Goal: Task Accomplishment & Management: Complete application form

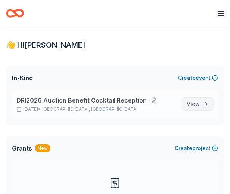
click at [194, 104] on span "View event" at bounding box center [193, 103] width 13 height 9
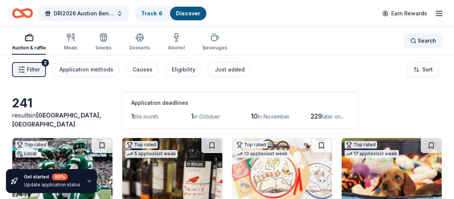
click at [230, 38] on span "Search" at bounding box center [427, 40] width 18 height 9
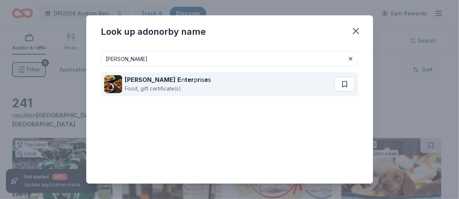
type input "[PERSON_NAME]"
click at [185, 82] on strong "ter" at bounding box center [189, 79] width 9 height 7
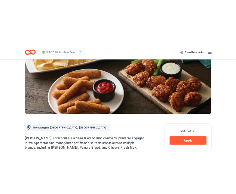
scroll to position [186, 0]
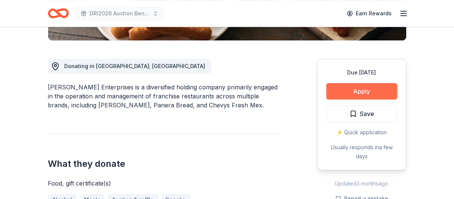
click at [363, 91] on button "Apply" at bounding box center [361, 91] width 71 height 16
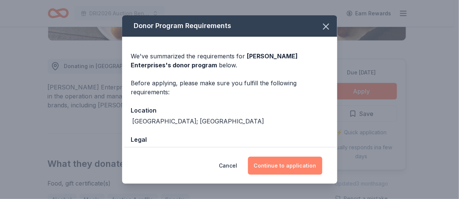
click at [284, 163] on button "Continue to application" at bounding box center [285, 166] width 74 height 18
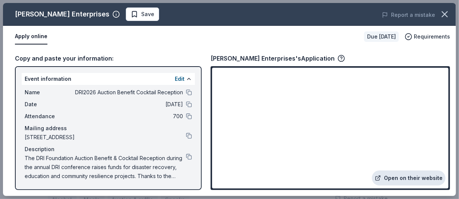
click at [421, 178] on link "Open on their website" at bounding box center [409, 177] width 74 height 15
